Goal: Navigation & Orientation: Find specific page/section

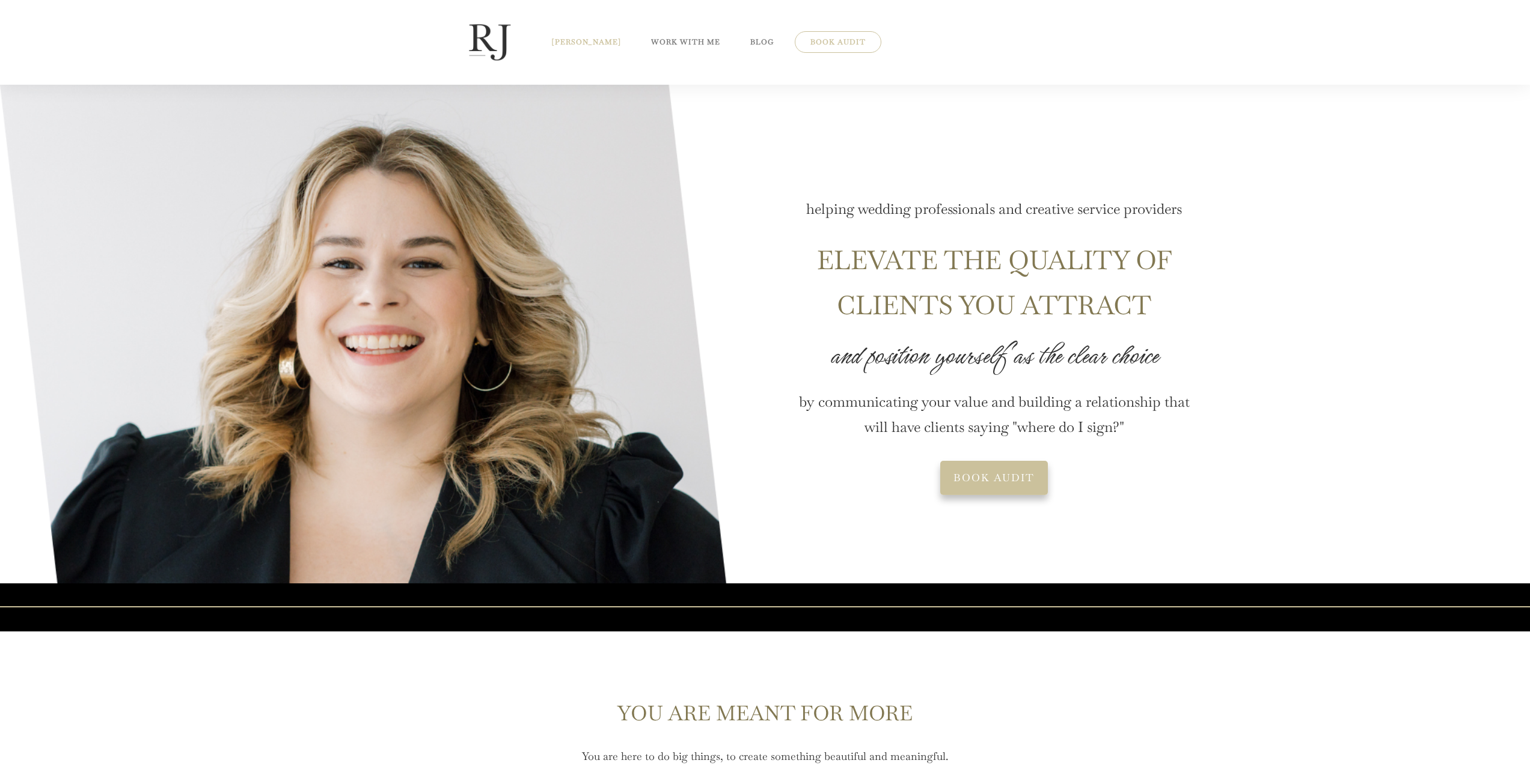
click at [583, 35] on span "[PERSON_NAME]" at bounding box center [586, 42] width 69 height 14
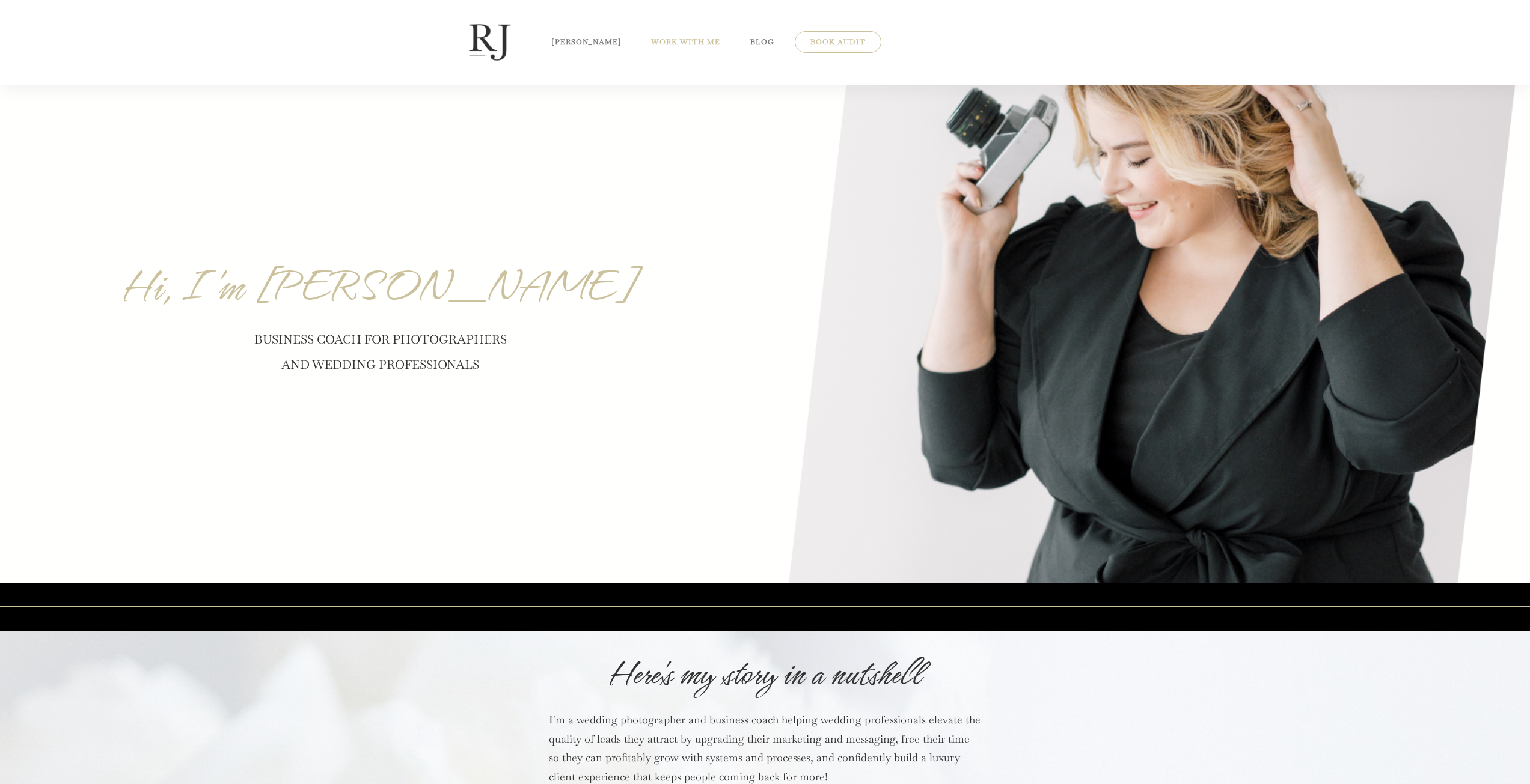
click at [651, 39] on span "WORK WITH ME" at bounding box center [685, 42] width 69 height 14
